Goal: Task Accomplishment & Management: Complete application form

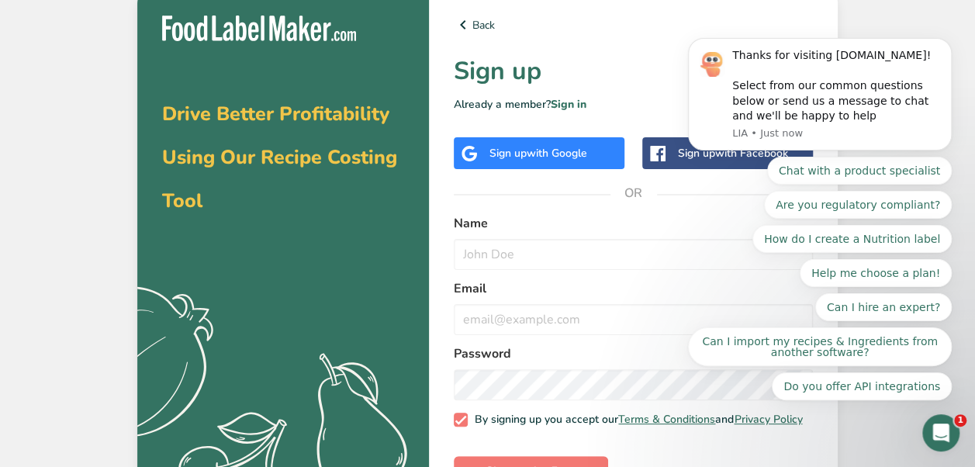
click at [642, 45] on div "Back Sign up Already a member? Sign in Sign up with Google Sign up with Faceboo…" at bounding box center [633, 258] width 409 height 535
click at [556, 154] on span "with Google" at bounding box center [557, 153] width 60 height 15
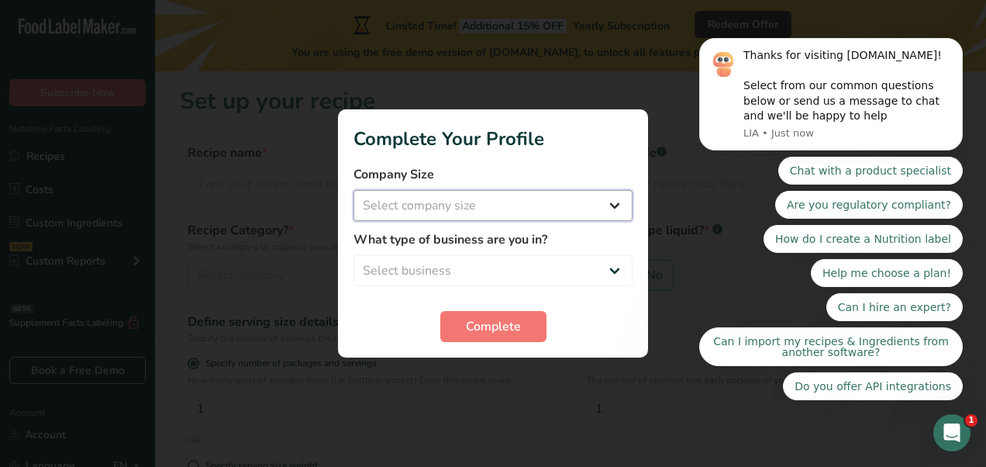
click at [439, 211] on select "Select company size Fewer than 10 Employees 10 to 50 Employees 51 to 500 Employ…" at bounding box center [493, 205] width 279 height 31
select select "1"
click at [354, 190] on select "Select company size Fewer than 10 Employees 10 to 50 Employees 51 to 500 Employ…" at bounding box center [493, 205] width 279 height 31
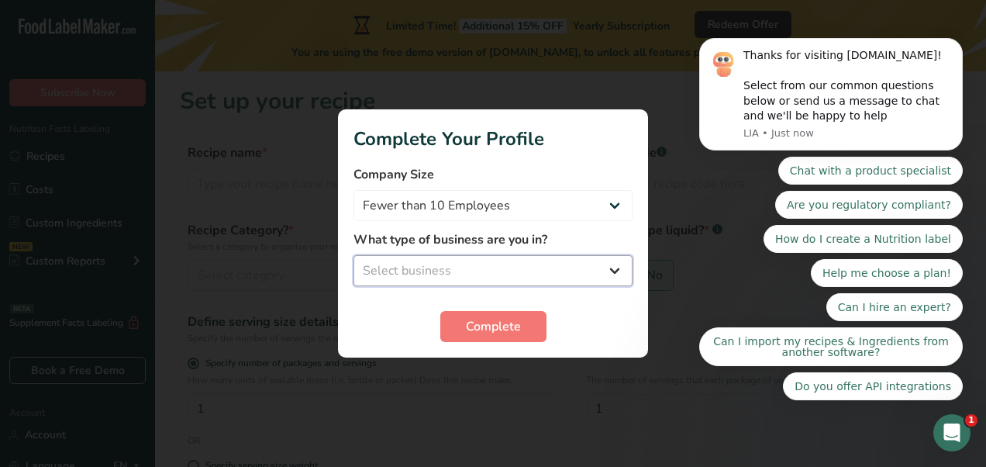
click at [447, 273] on select "Select business Packaged Food Manufacturer Restaurant & Cafe Bakery Meal Plans …" at bounding box center [493, 270] width 279 height 31
select select "8"
click at [354, 255] on select "Select business Packaged Food Manufacturer Restaurant & Cafe Bakery Meal Plans …" at bounding box center [493, 270] width 279 height 31
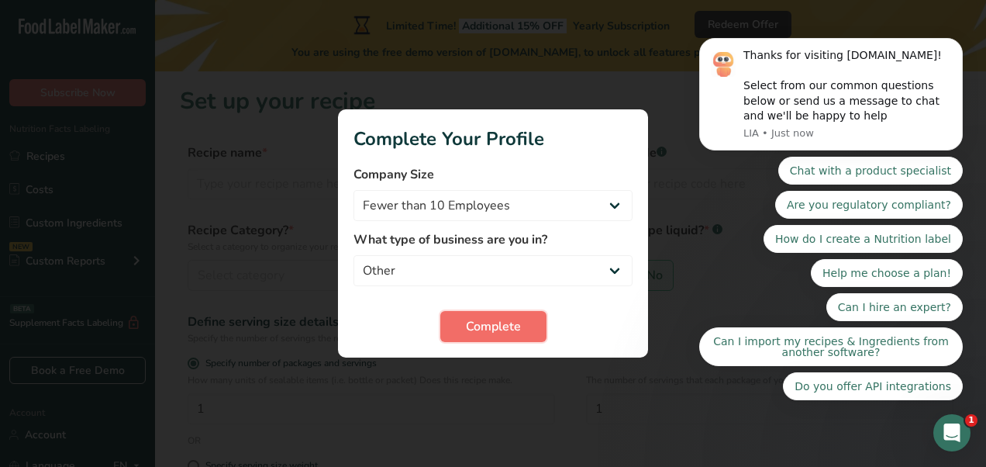
click at [470, 337] on button "Complete" at bounding box center [493, 326] width 106 height 31
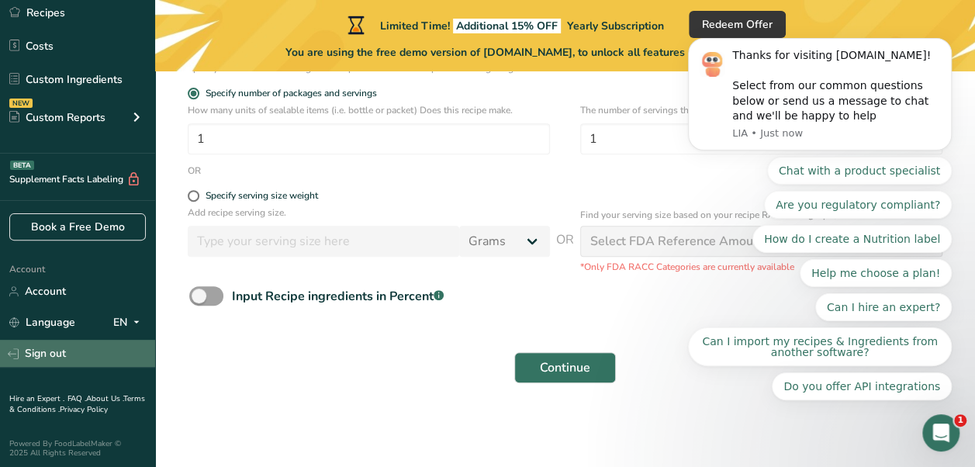
scroll to position [146, 0]
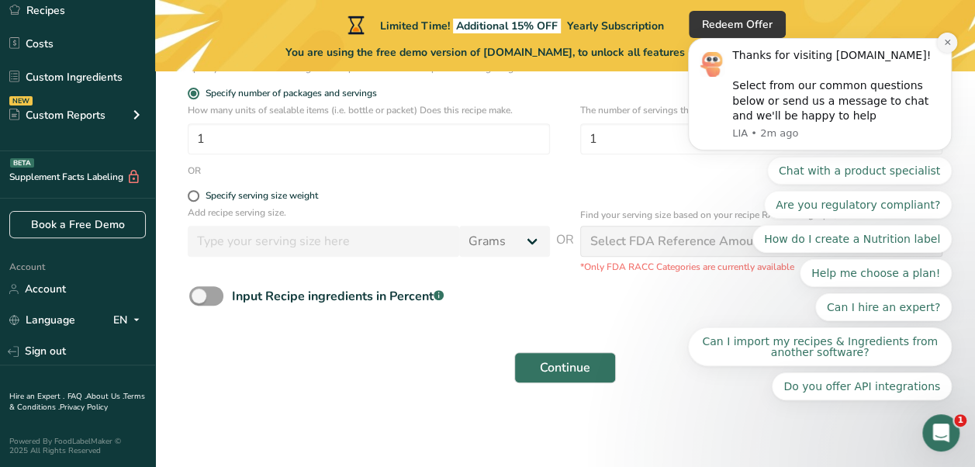
click at [941, 53] on button "Dismiss notification" at bounding box center [947, 43] width 20 height 20
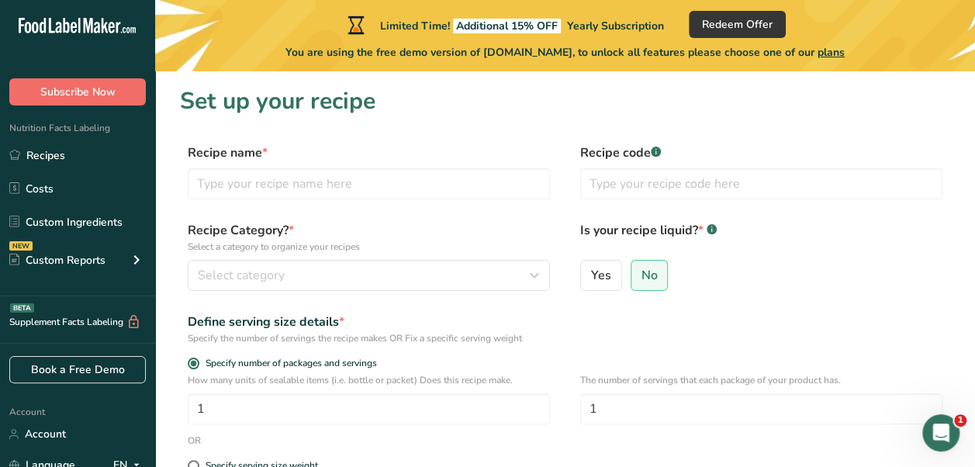
scroll to position [0, 0]
